Goal: Information Seeking & Learning: Learn about a topic

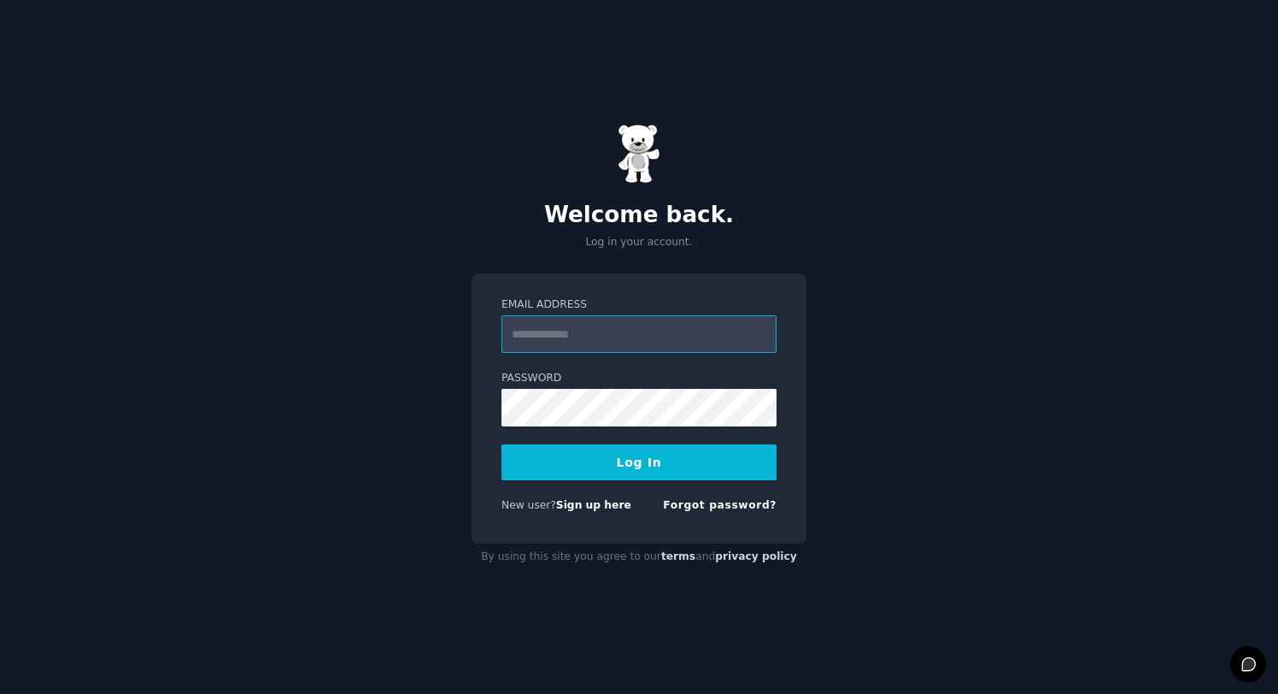
type input "**********"
click at [628, 456] on button "Log In" at bounding box center [638, 462] width 275 height 36
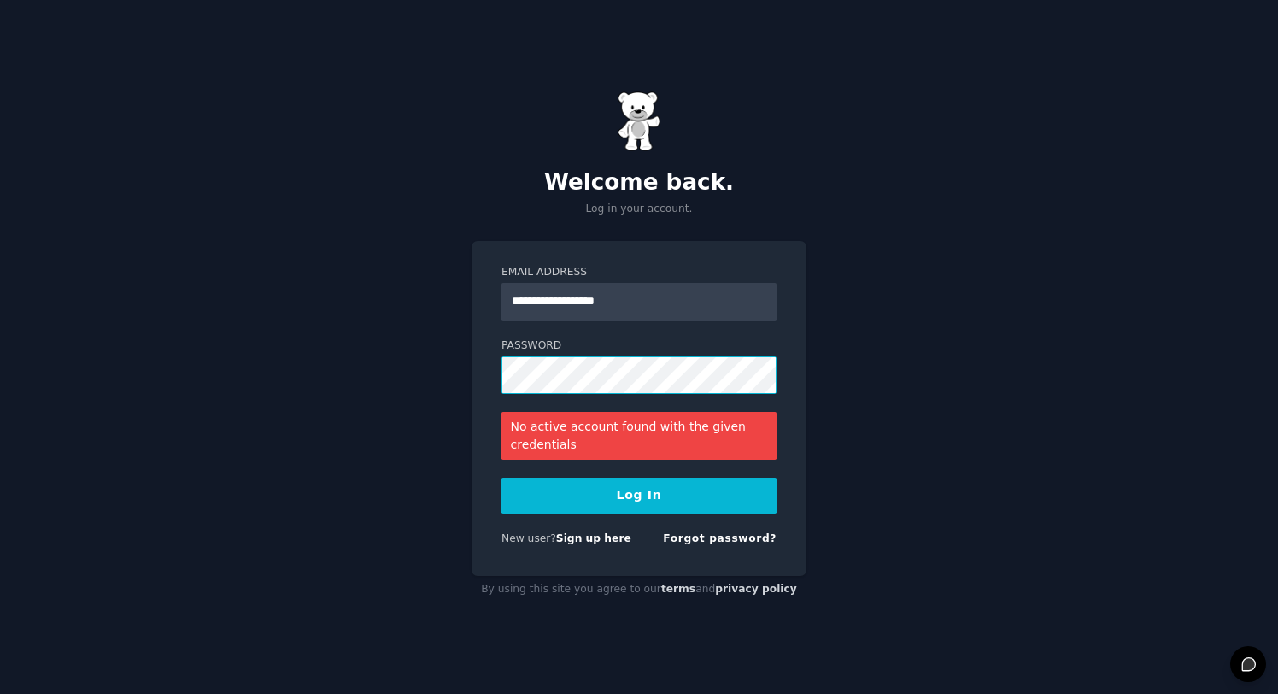
click at [397, 324] on div "**********" at bounding box center [639, 347] width 1278 height 694
click at [639, 495] on button "Log In" at bounding box center [638, 496] width 275 height 36
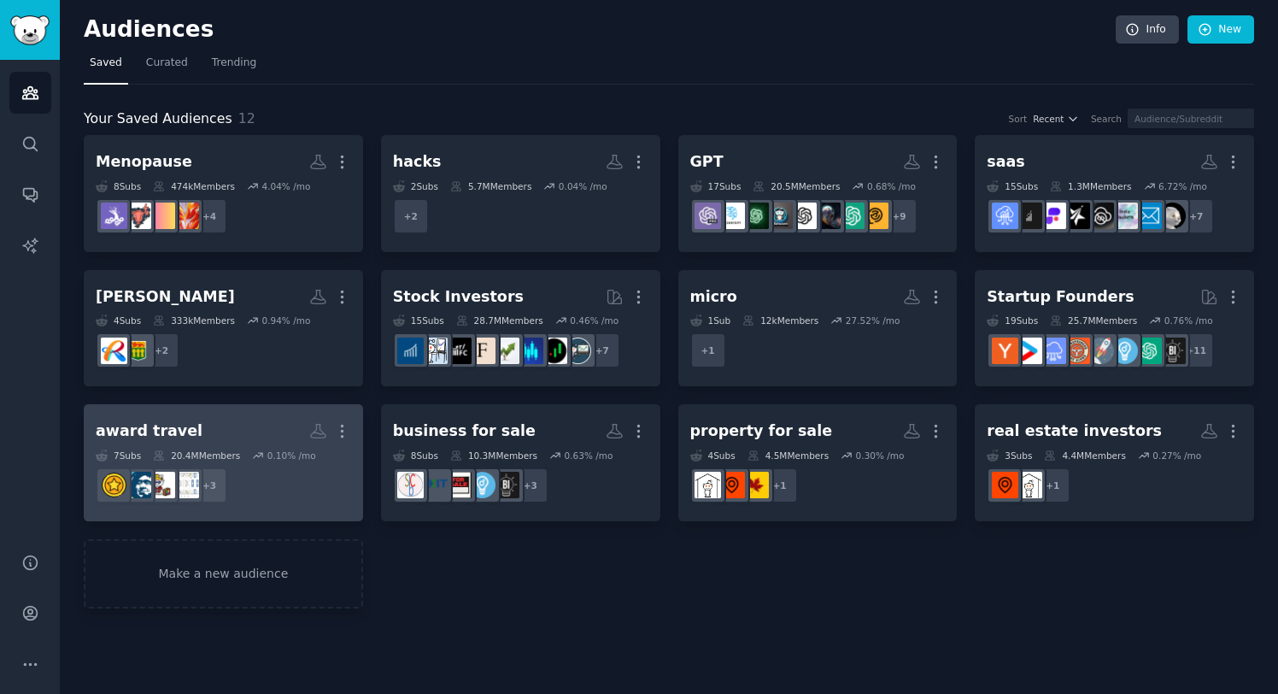
click at [220, 421] on h2 "award travel More" at bounding box center [223, 431] width 255 height 30
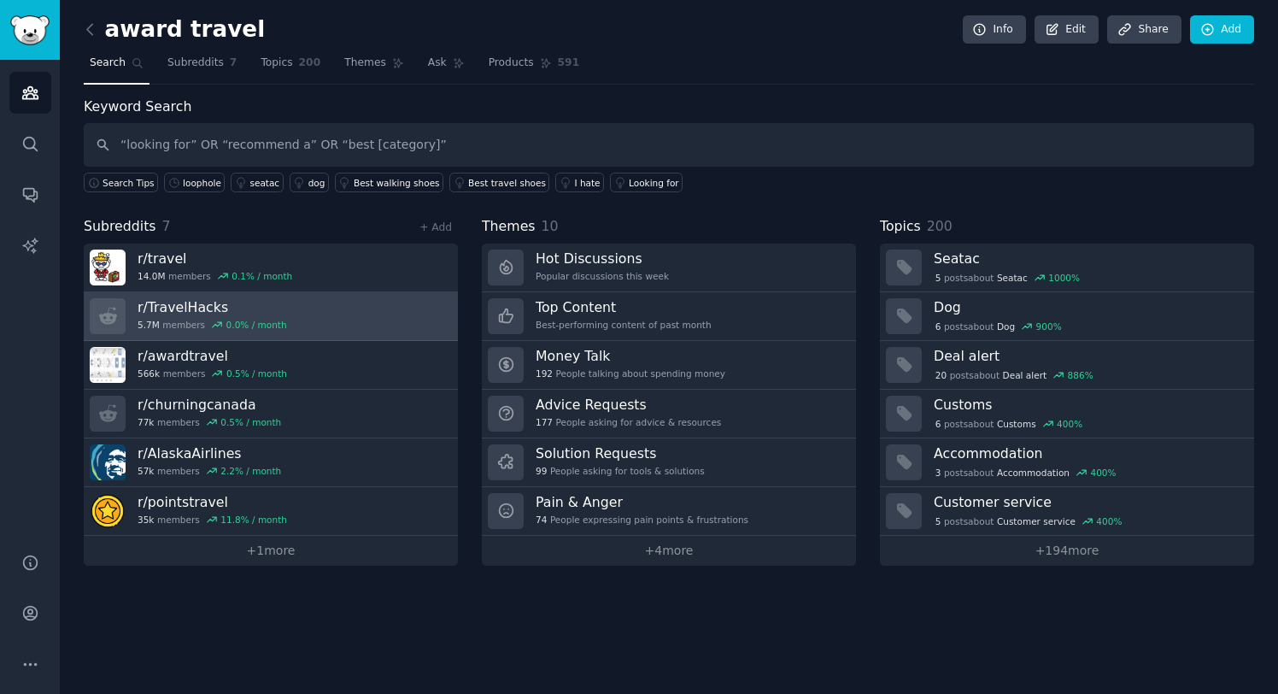
type input "“looking for” OR “recommend a” OR “best [category]”"
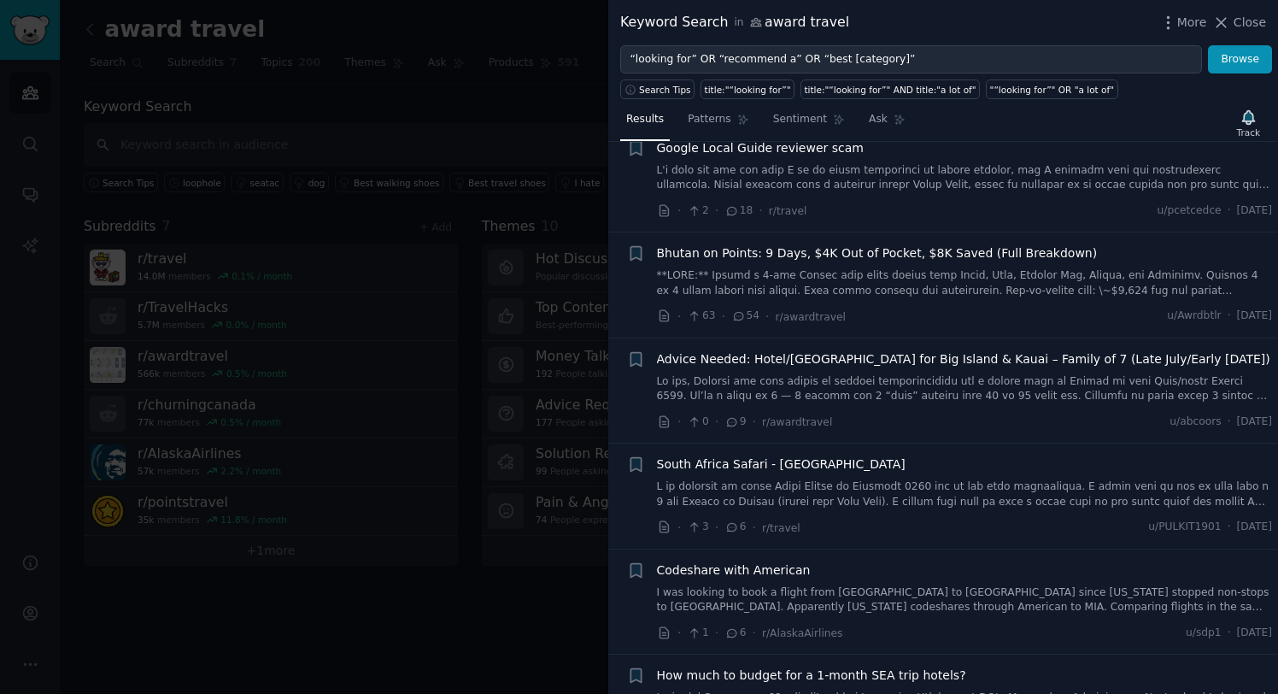
scroll to position [802, 0]
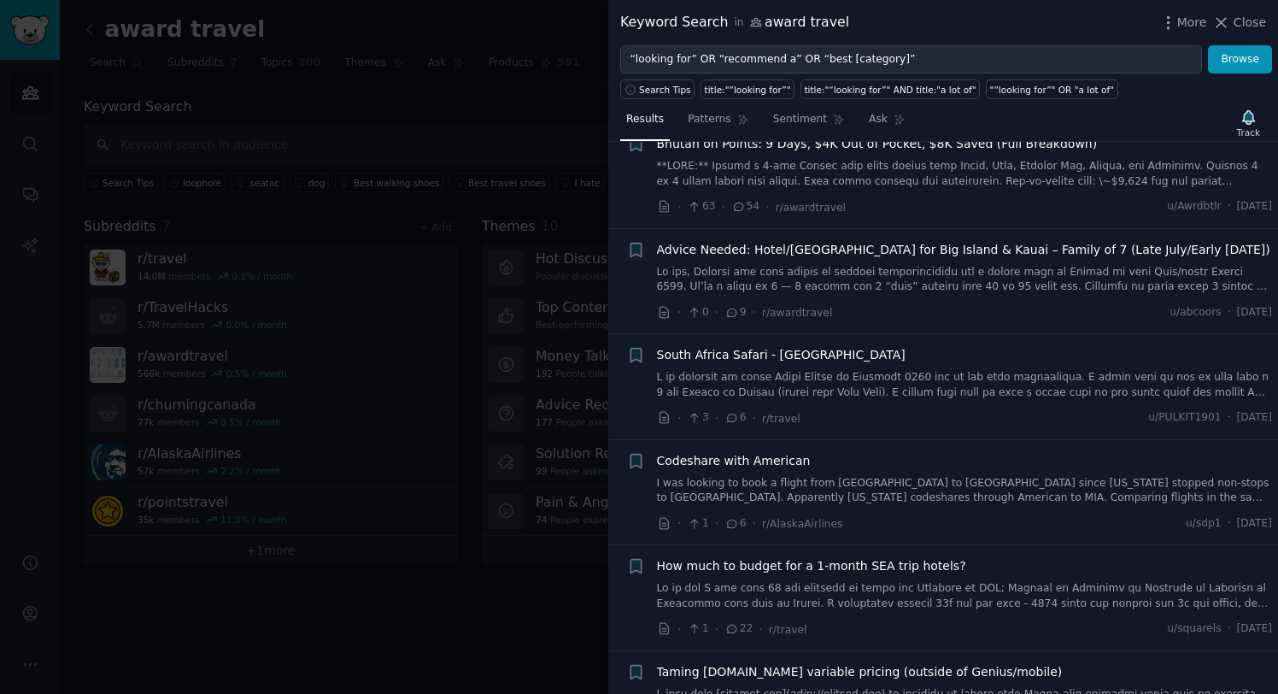
click at [910, 581] on link at bounding box center [965, 596] width 616 height 30
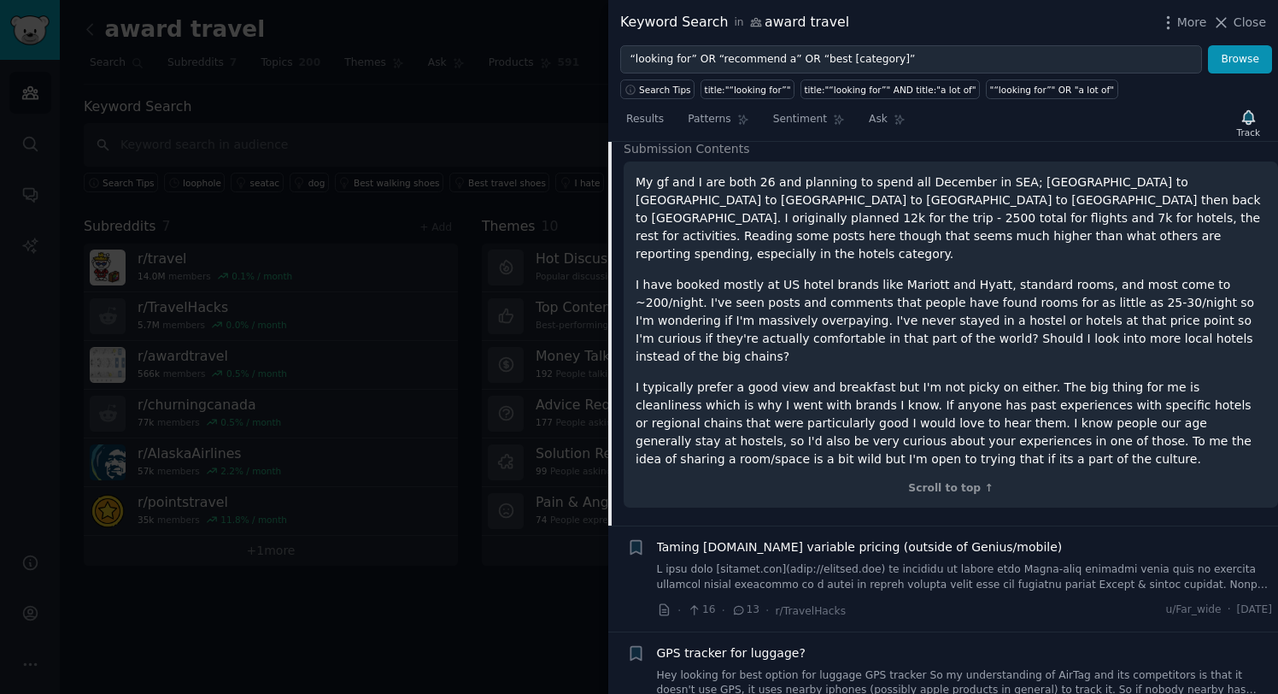
scroll to position [1369, 0]
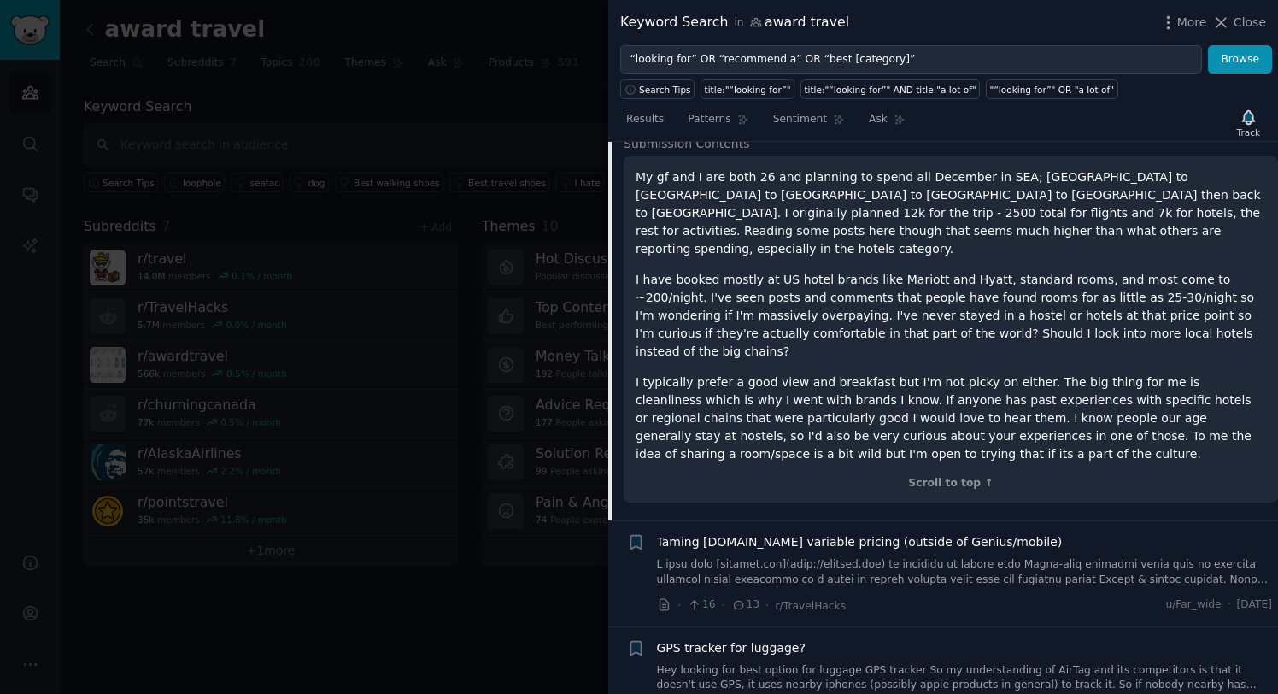
click at [550, 126] on div at bounding box center [639, 347] width 1278 height 694
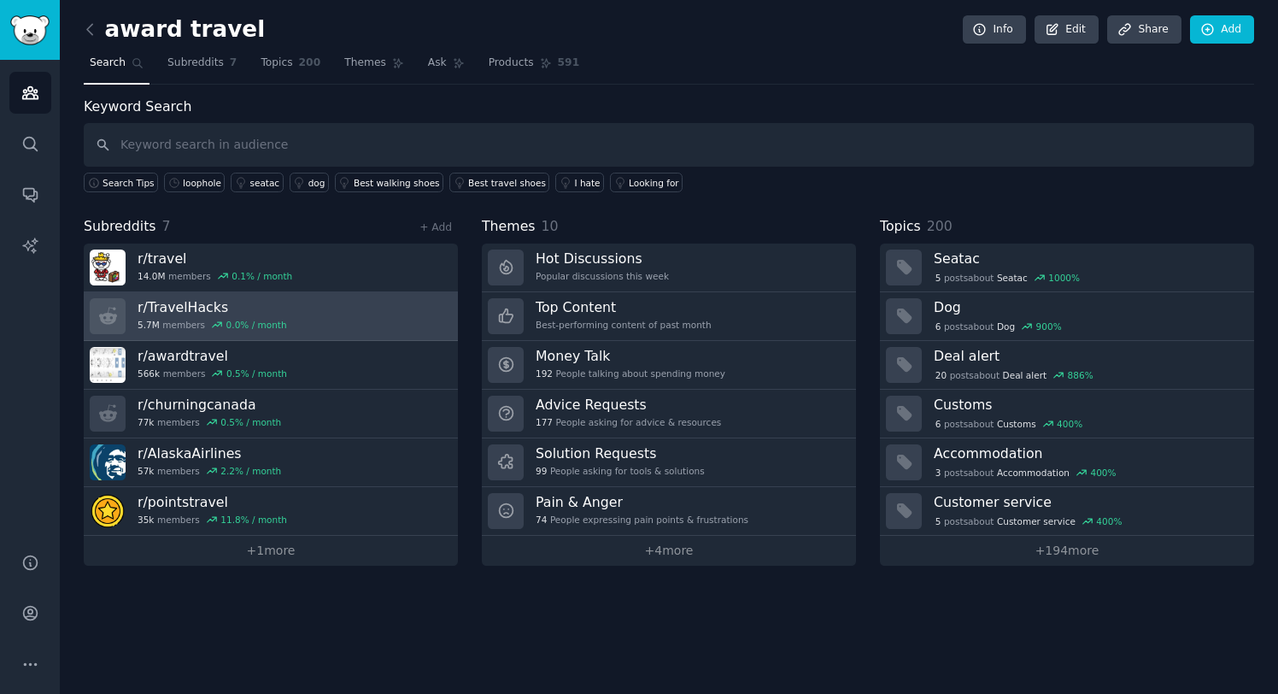
click at [265, 311] on h3 "r/ TravelHacks" at bounding box center [212, 307] width 149 height 18
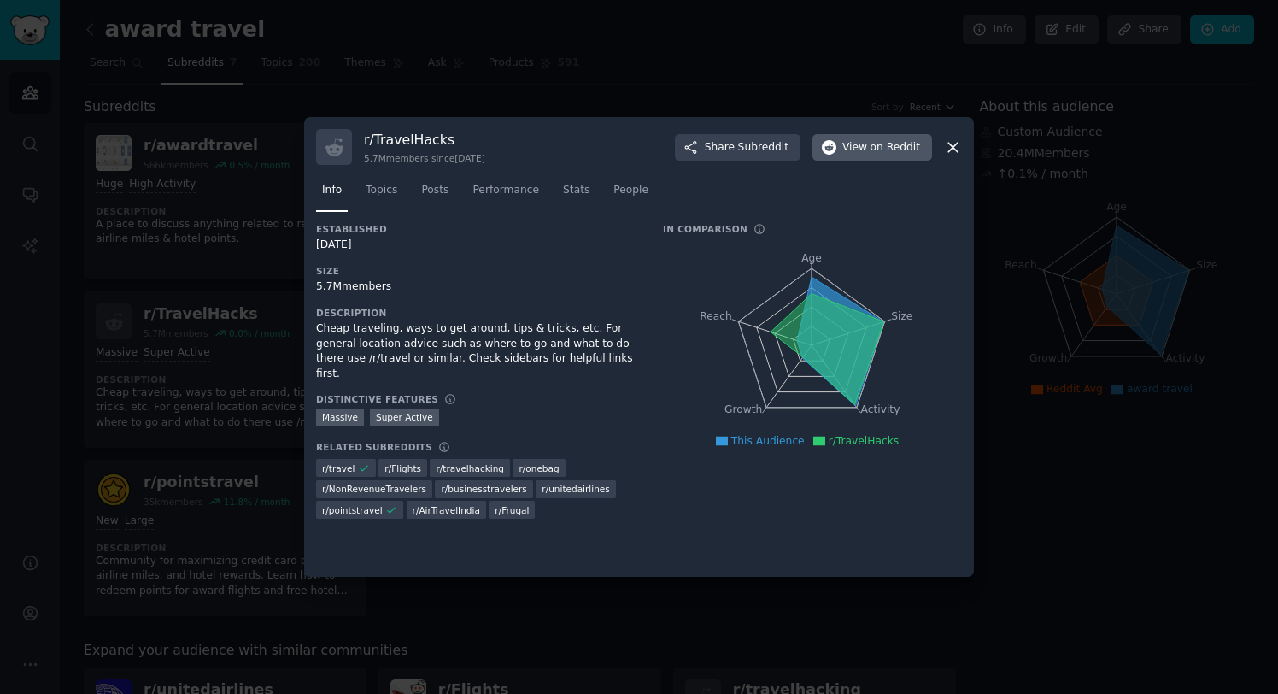
click at [872, 142] on span "on Reddit" at bounding box center [895, 147] width 50 height 15
